Goal: Task Accomplishment & Management: Manage account settings

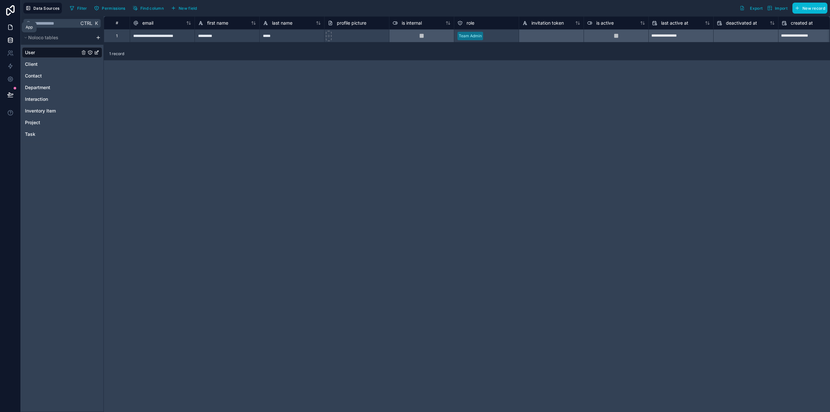
click at [7, 27] on link at bounding box center [10, 27] width 20 height 13
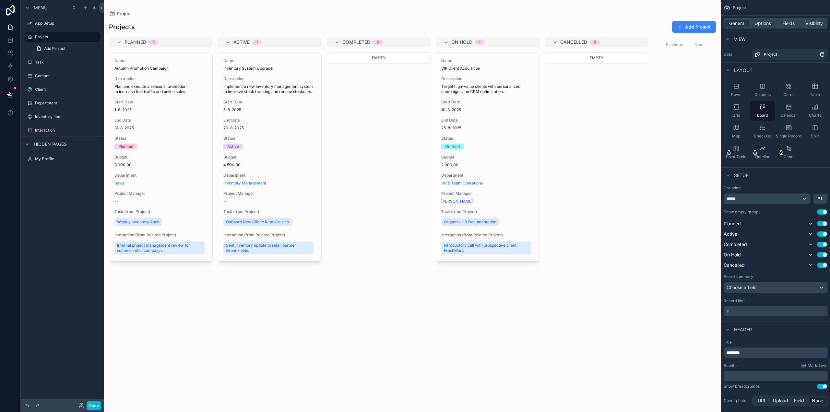
click at [121, 43] on div "scrollable content" at bounding box center [412, 206] width 617 height 412
click at [120, 43] on icon "scrollable content" at bounding box center [119, 42] width 5 height 5
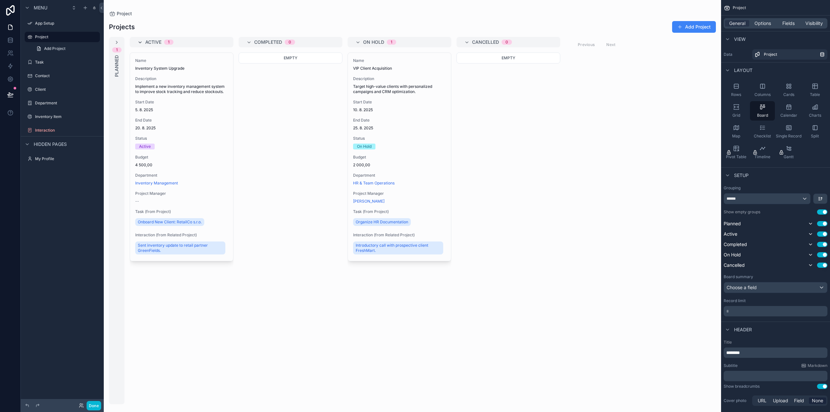
click at [140, 42] on icon "scrollable content" at bounding box center [139, 42] width 5 height 5
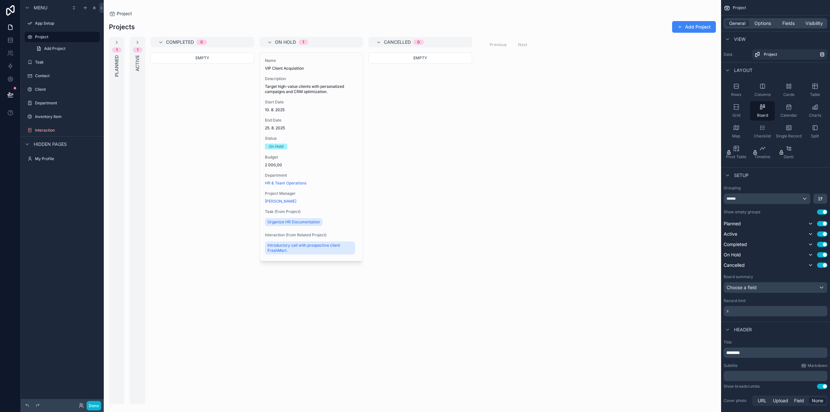
click at [157, 42] on div "Completed 0" at bounding box center [202, 42] width 104 height 10
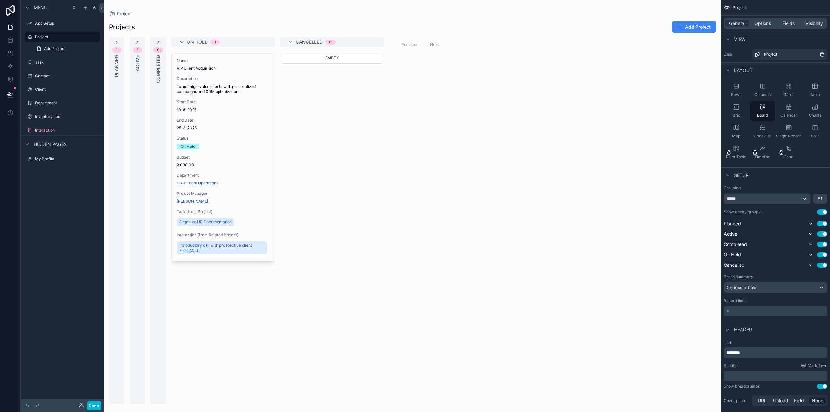
click at [180, 41] on icon "scrollable content" at bounding box center [181, 42] width 5 height 5
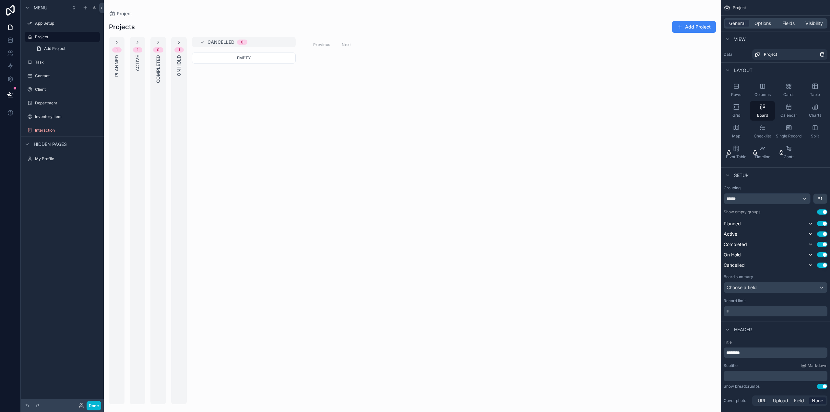
click at [201, 42] on icon "scrollable content" at bounding box center [202, 42] width 5 height 5
click at [13, 28] on icon at bounding box center [10, 27] width 6 height 6
click at [12, 44] on link at bounding box center [10, 40] width 20 height 13
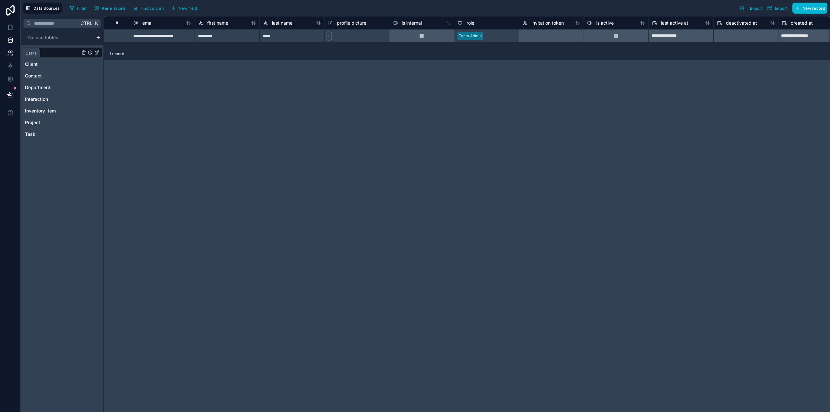
click at [11, 55] on icon at bounding box center [10, 53] width 6 height 6
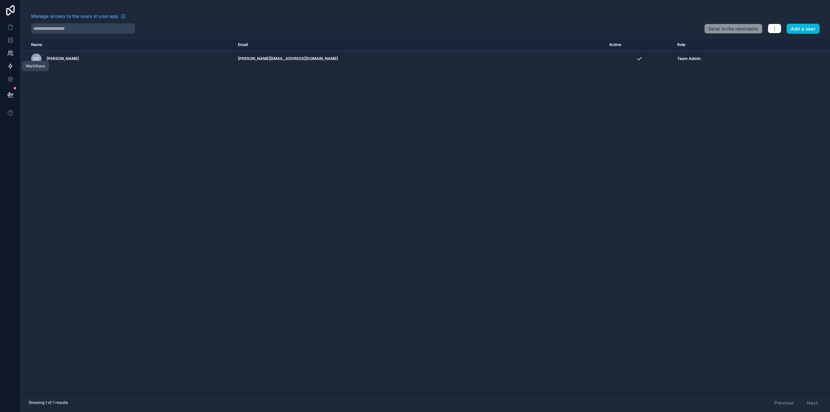
click at [10, 67] on icon at bounding box center [10, 66] width 6 height 6
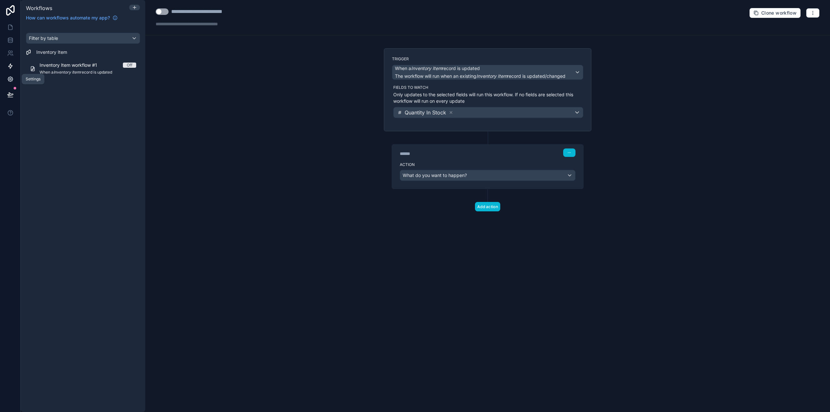
click at [8, 81] on icon at bounding box center [10, 79] width 6 height 6
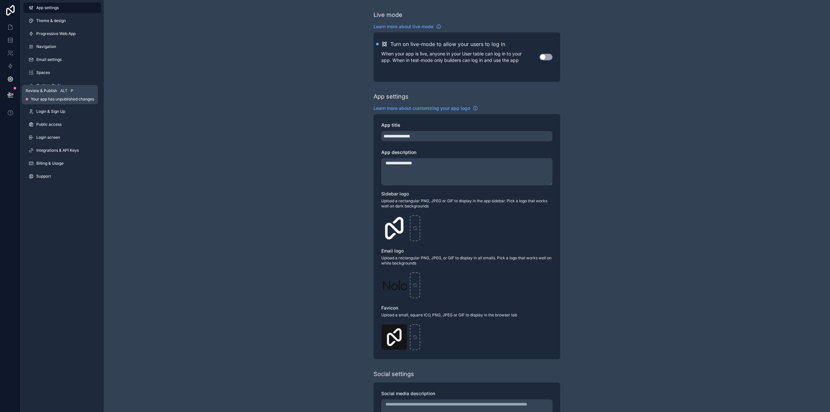
click at [7, 93] on icon at bounding box center [10, 94] width 6 height 6
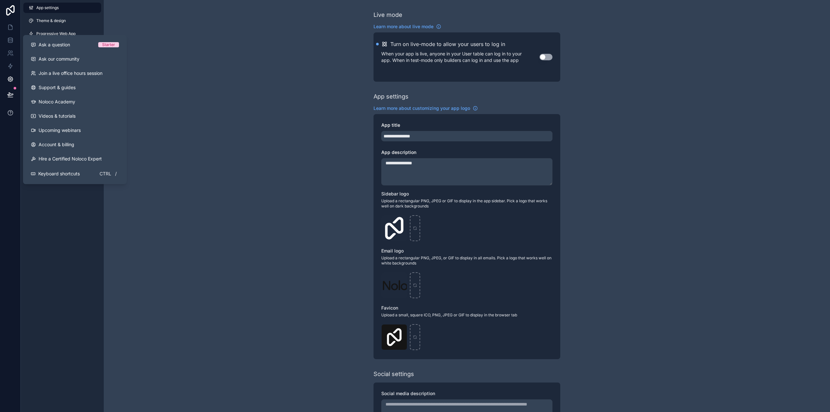
click at [7, 110] on icon at bounding box center [10, 113] width 6 height 6
click at [11, 115] on icon at bounding box center [10, 113] width 6 height 6
click at [21, 6] on div "App settings Theme & design Progressive Web App Navigation Email settings Space…" at bounding box center [62, 93] width 83 height 187
